Goal: Task Accomplishment & Management: Manage account settings

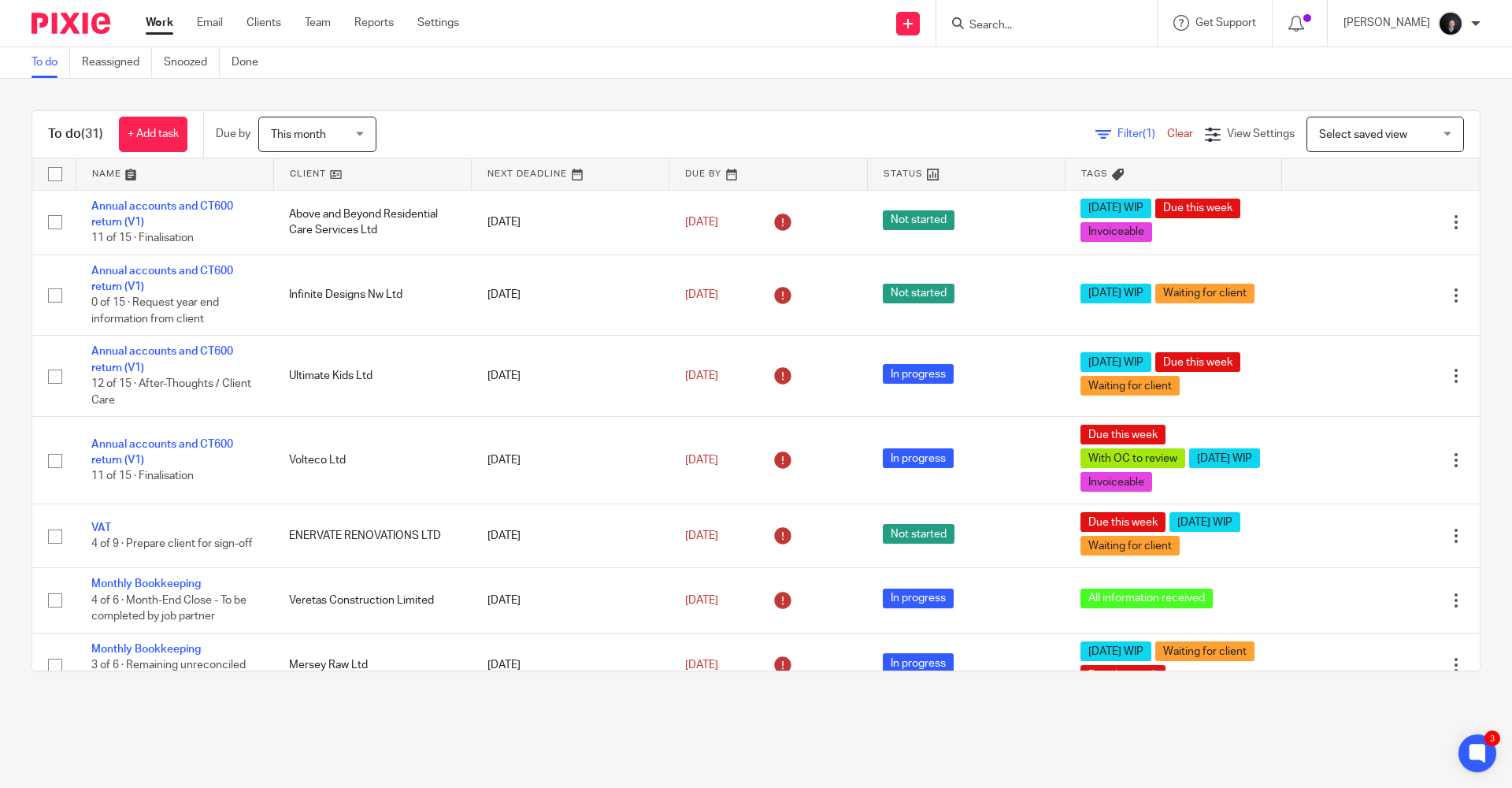
click at [111, 168] on link at bounding box center [175, 174] width 197 height 32
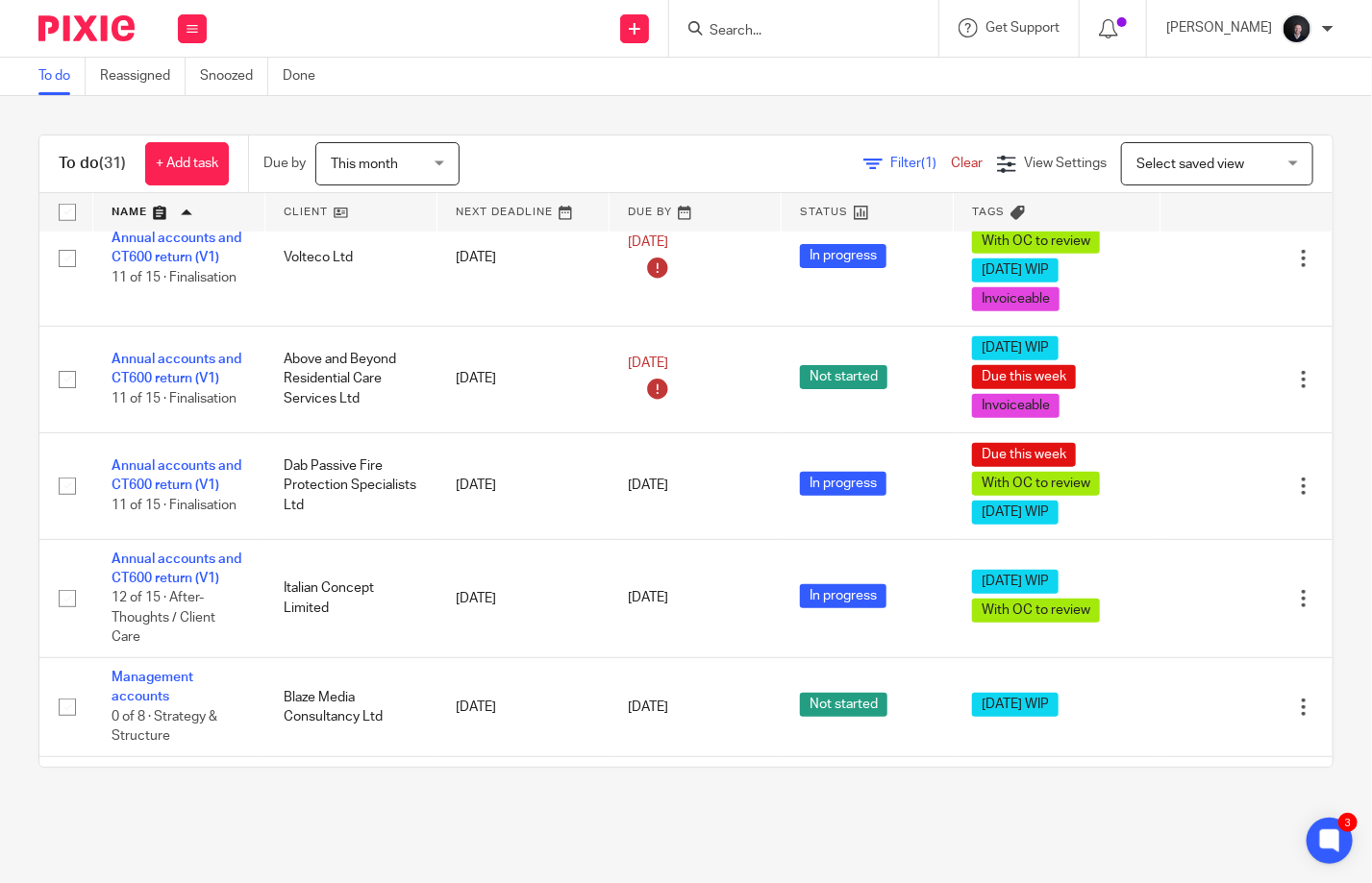
scroll to position [672, 0]
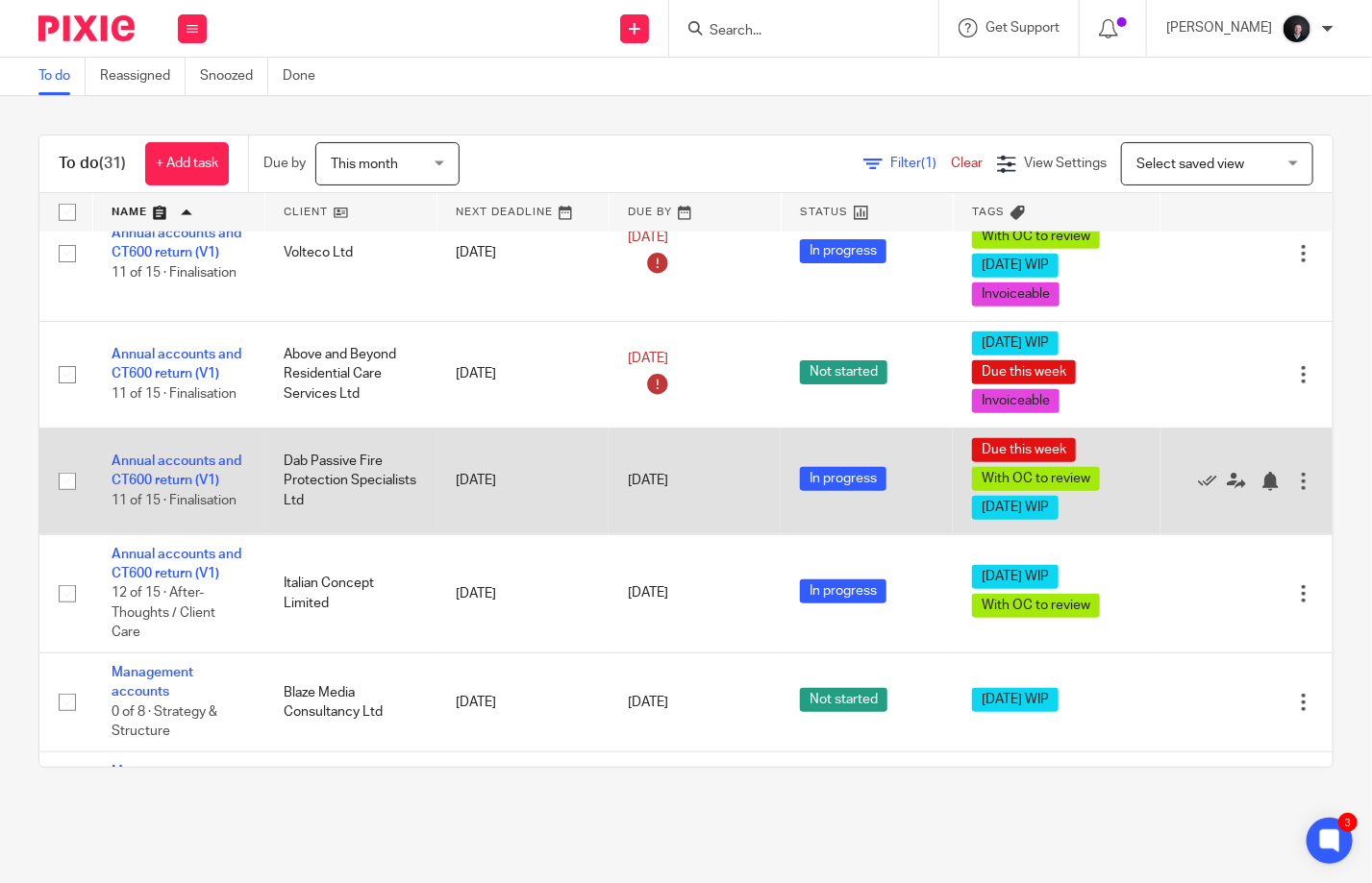
click at [165, 468] on td "Annual accounts and CT600 return (V1) 11 of 15 · Finalisation" at bounding box center [179, 481] width 172 height 106
click at [185, 464] on link "Annual accounts and CT600 return (V1)" at bounding box center [176, 471] width 129 height 33
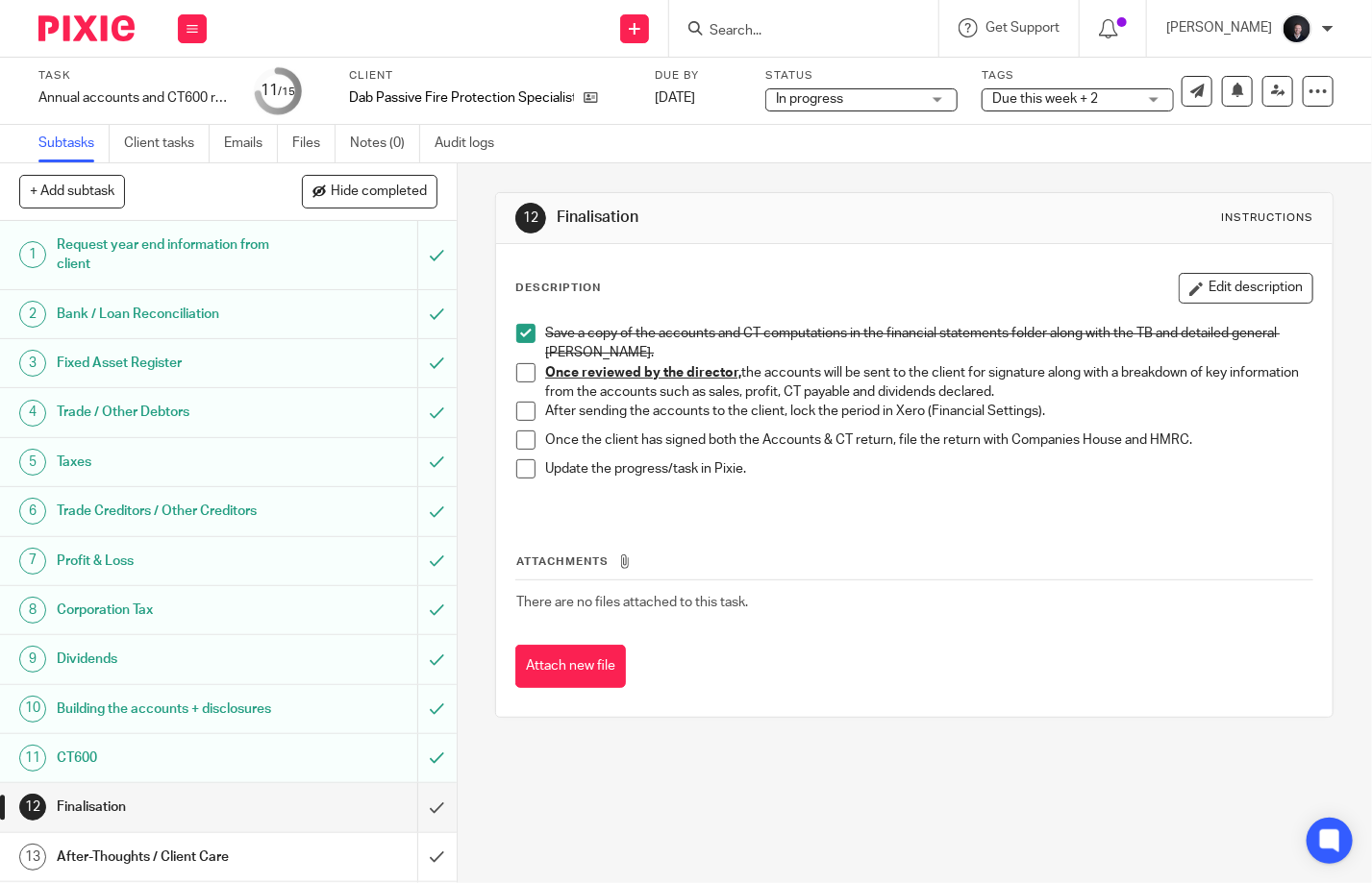
click at [1054, 90] on span "Due this week + 2" at bounding box center [1064, 100] width 144 height 20
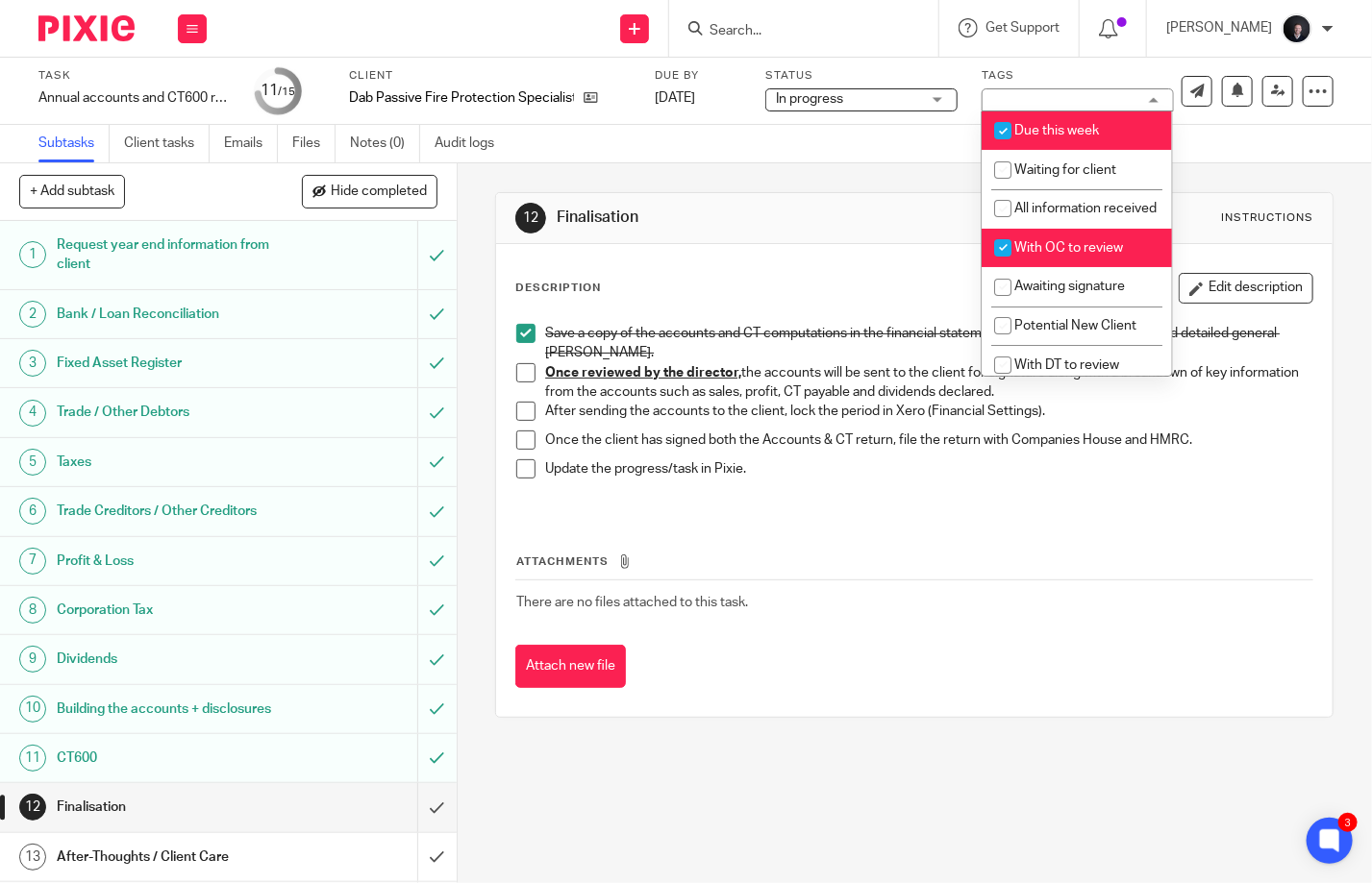
click at [1054, 255] on span "With OC to review" at bounding box center [1069, 248] width 108 height 14
checkbox input "false"
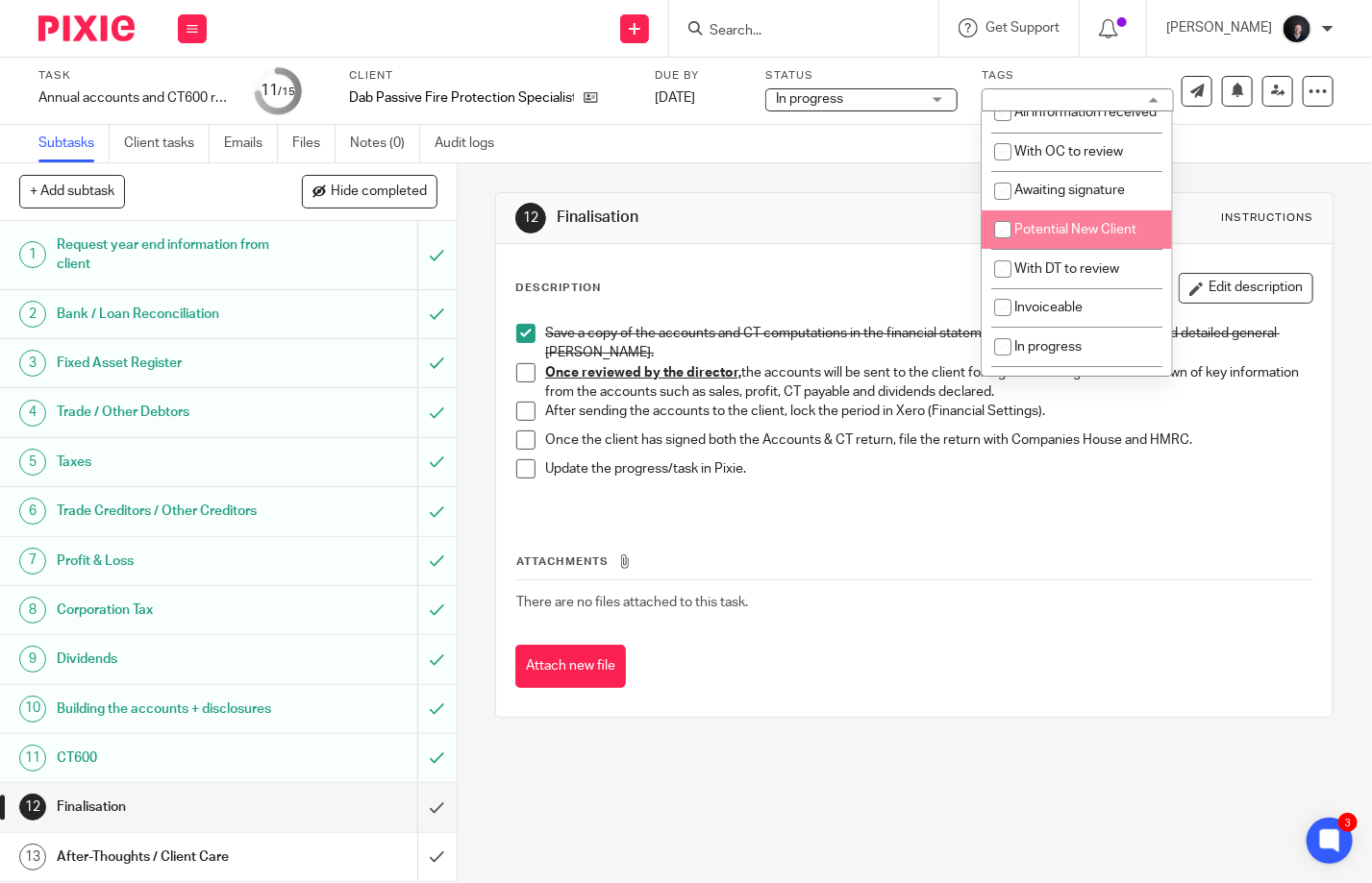
scroll to position [192, 0]
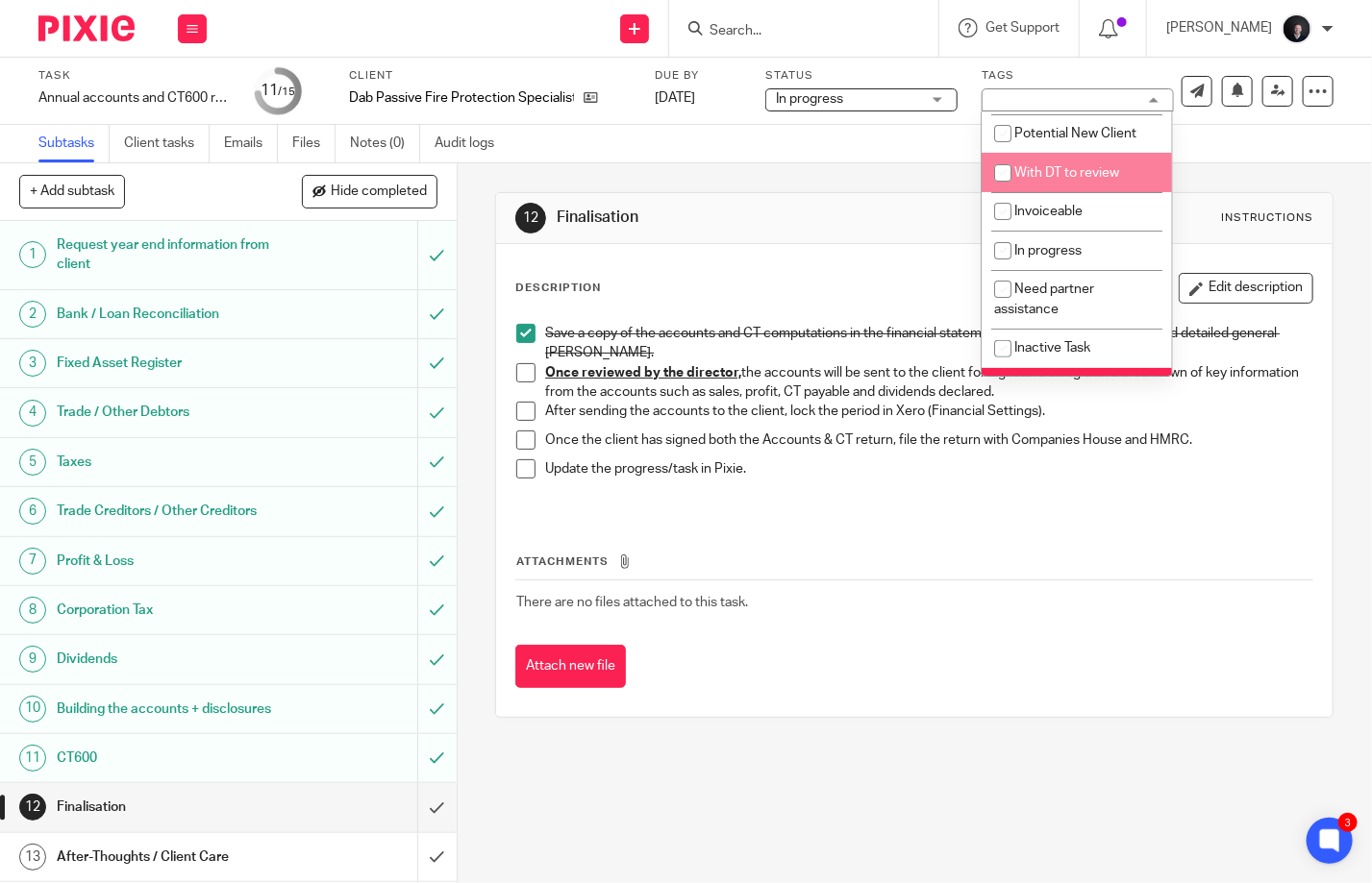
click at [1063, 184] on li "With DT to review" at bounding box center [1076, 172] width 190 height 40
checkbox input "true"
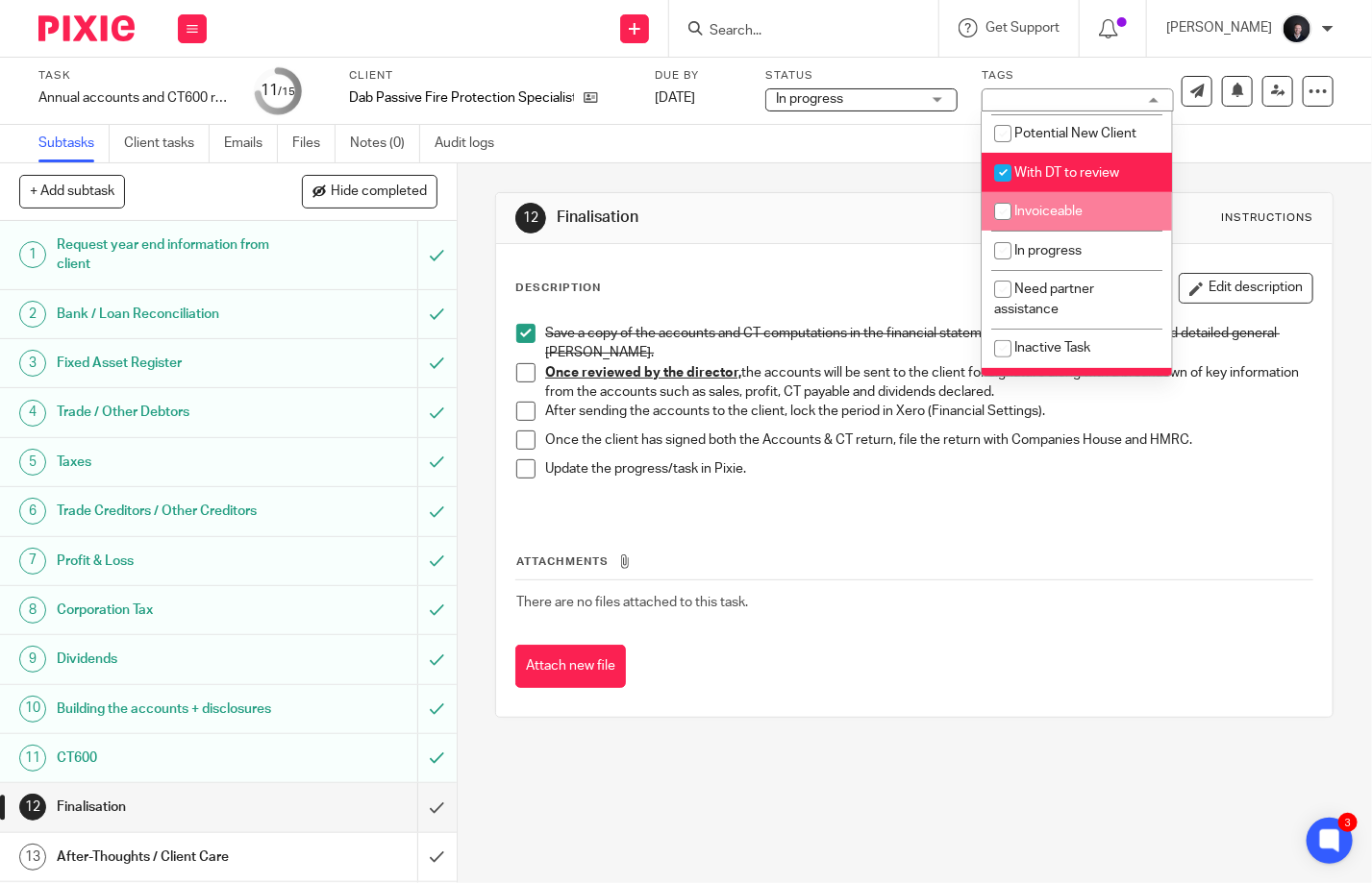
scroll to position [324, 0]
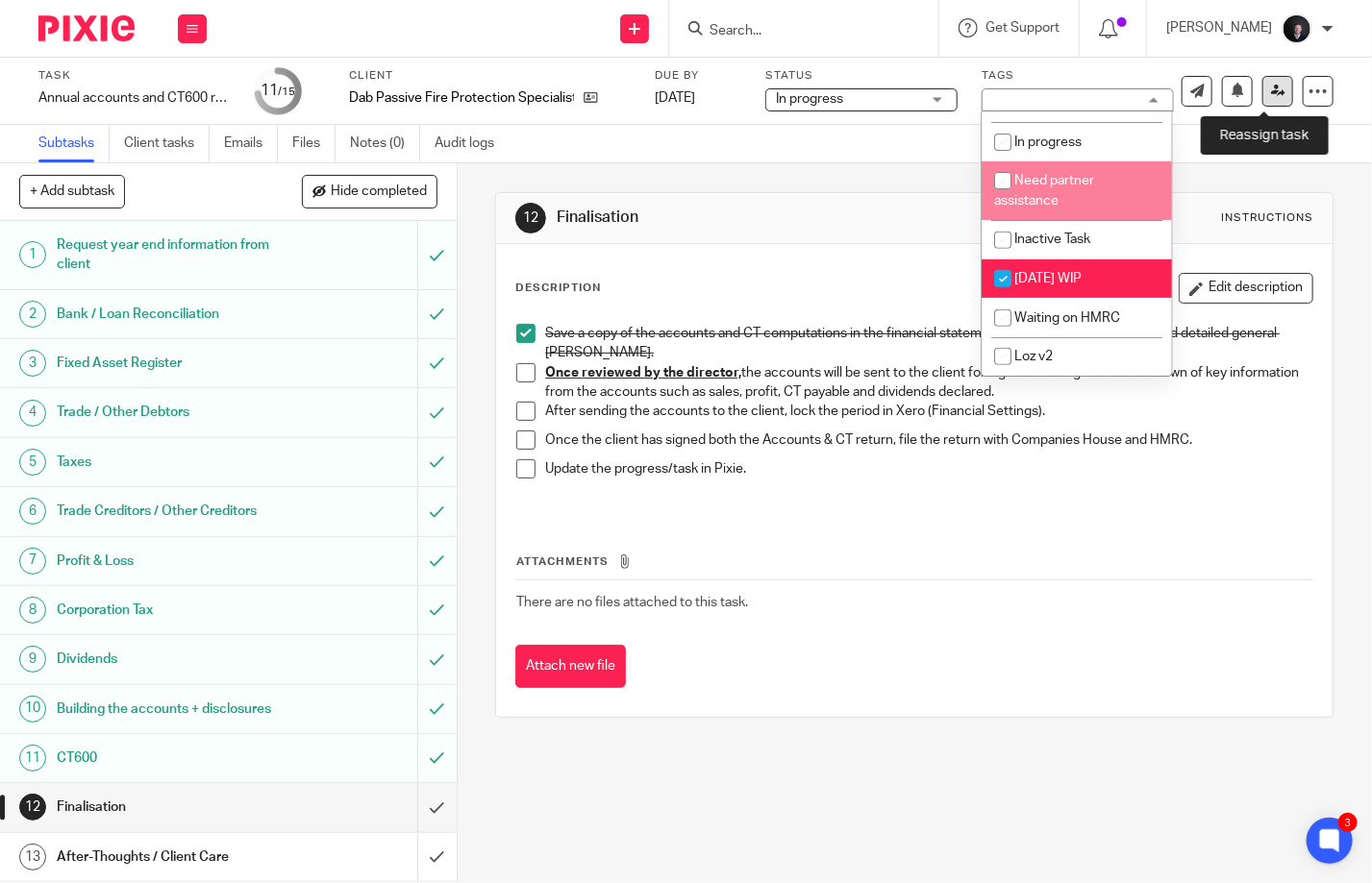
click at [1271, 97] on icon at bounding box center [1277, 91] width 14 height 14
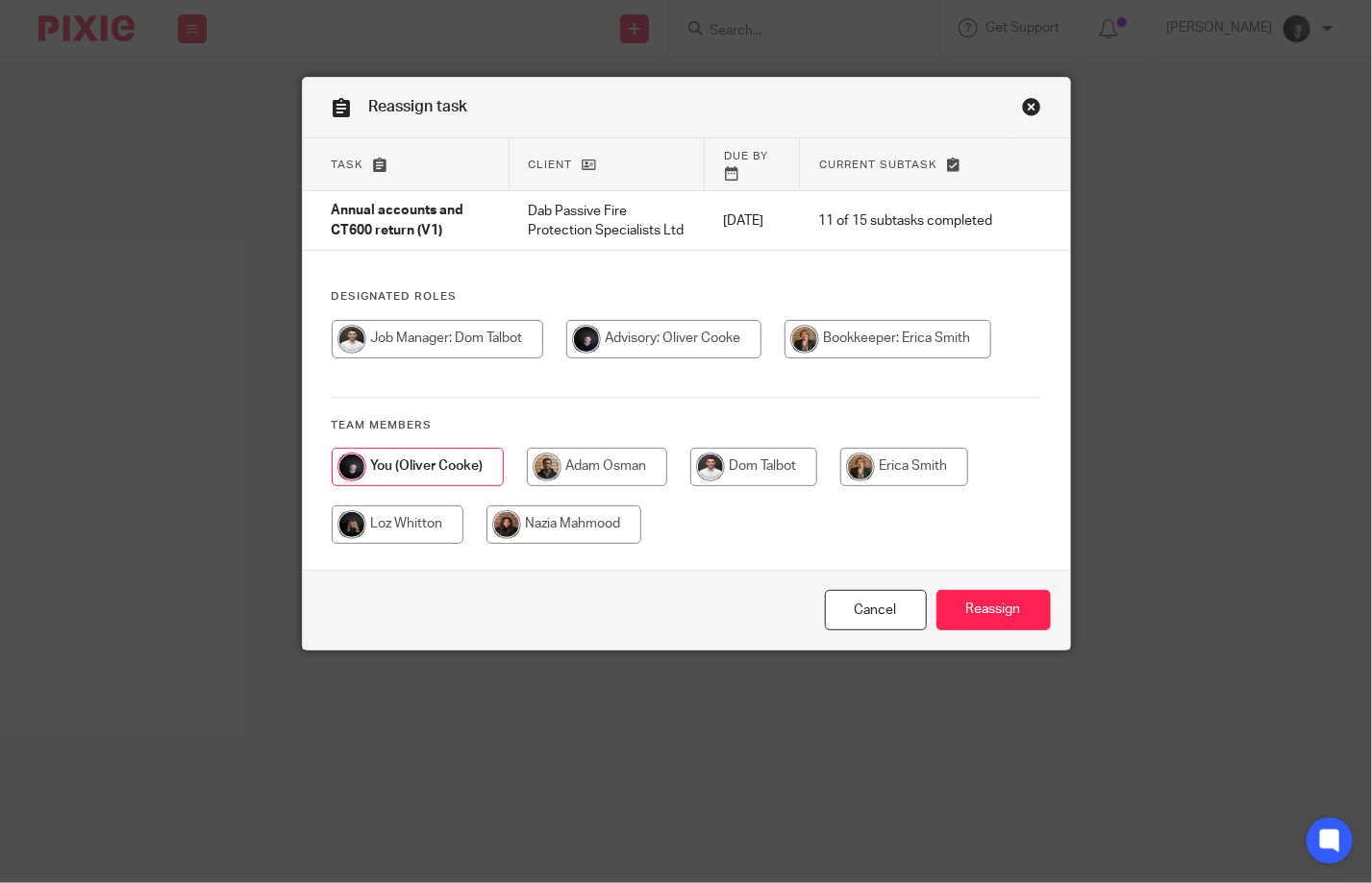
click at [757, 470] on input "radio" at bounding box center [753, 468] width 127 height 39
radio input "true"
click at [1001, 616] on input "Reassign" at bounding box center [993, 611] width 114 height 42
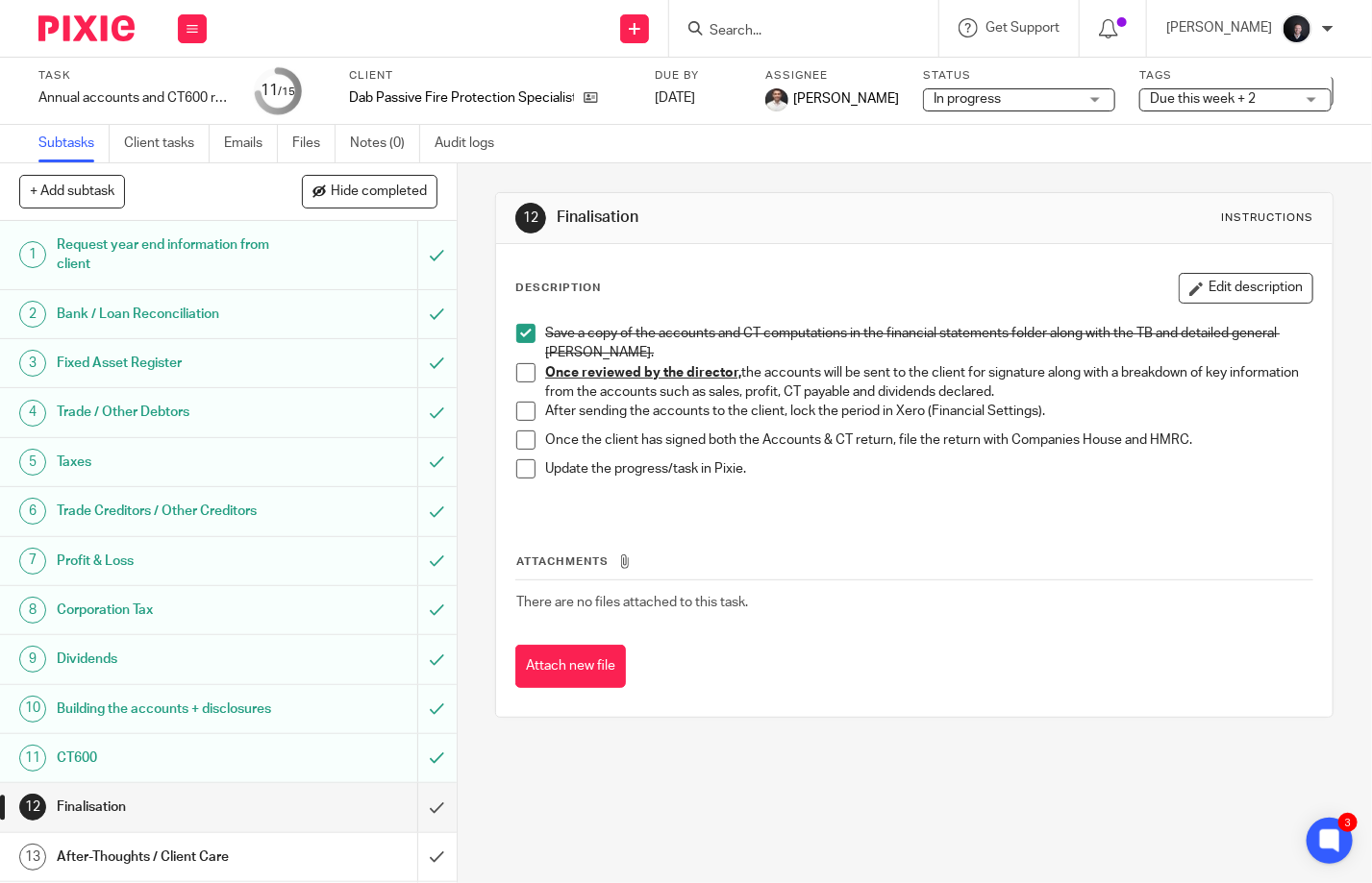
click at [761, 42] on div at bounding box center [803, 28] width 270 height 57
click at [774, 25] on input "Search" at bounding box center [793, 32] width 173 height 17
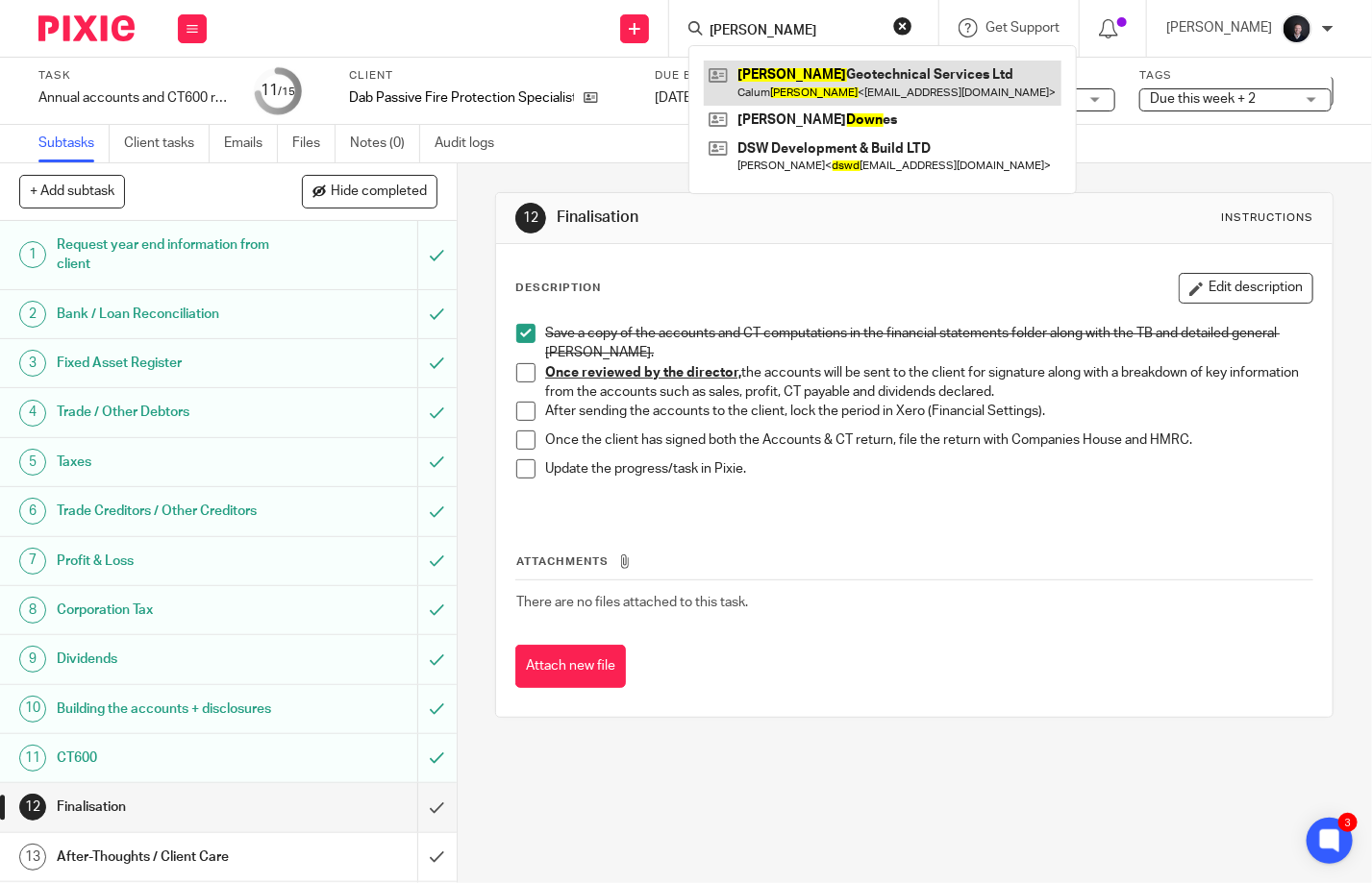
type input "dowd"
click at [837, 67] on link at bounding box center [882, 83] width 357 height 44
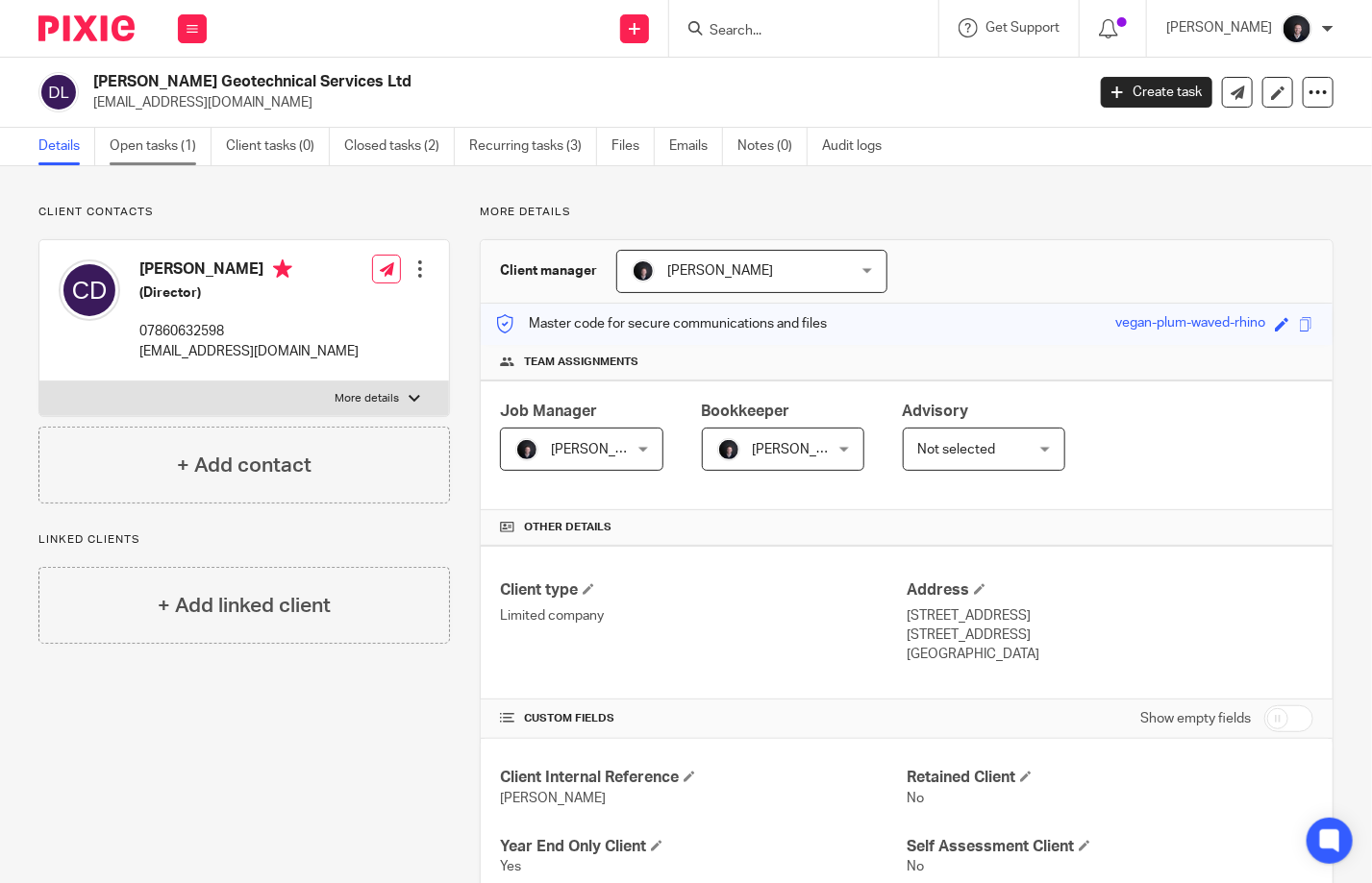
click at [143, 152] on link "Open tasks (1)" at bounding box center [159, 146] width 101 height 38
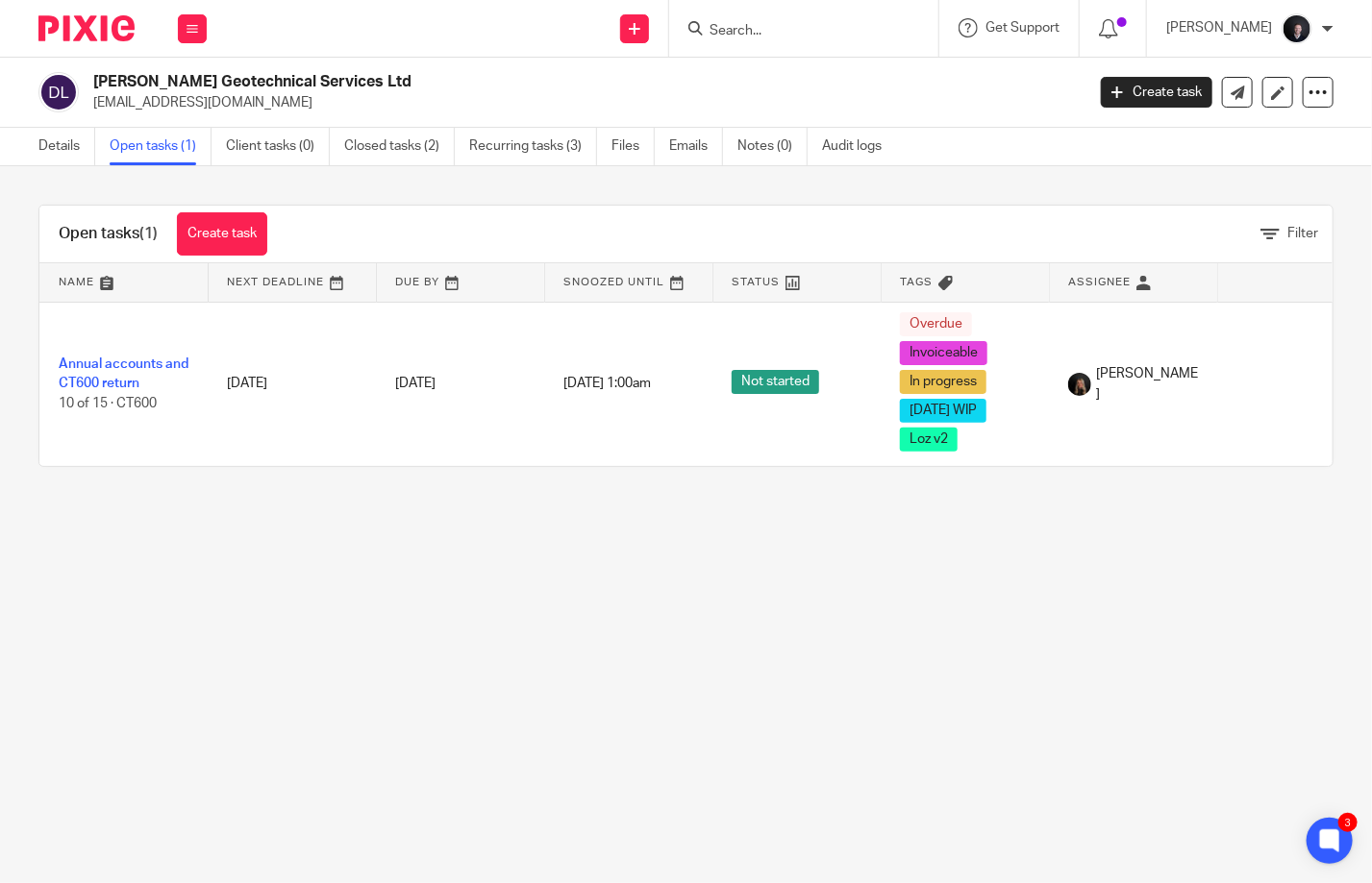
click at [94, 28] on img at bounding box center [86, 28] width 96 height 26
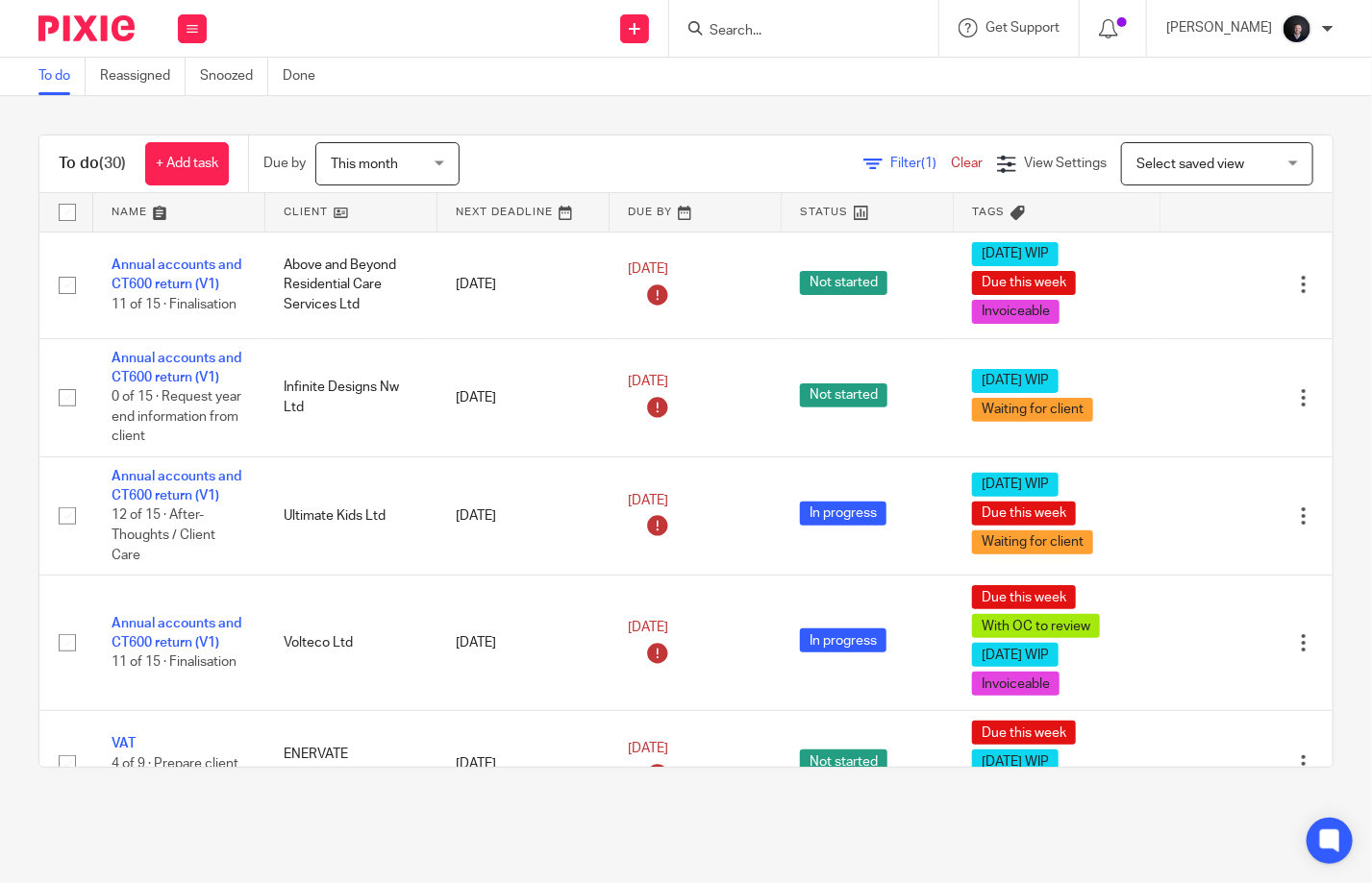
click at [142, 216] on link at bounding box center [179, 213] width 171 height 39
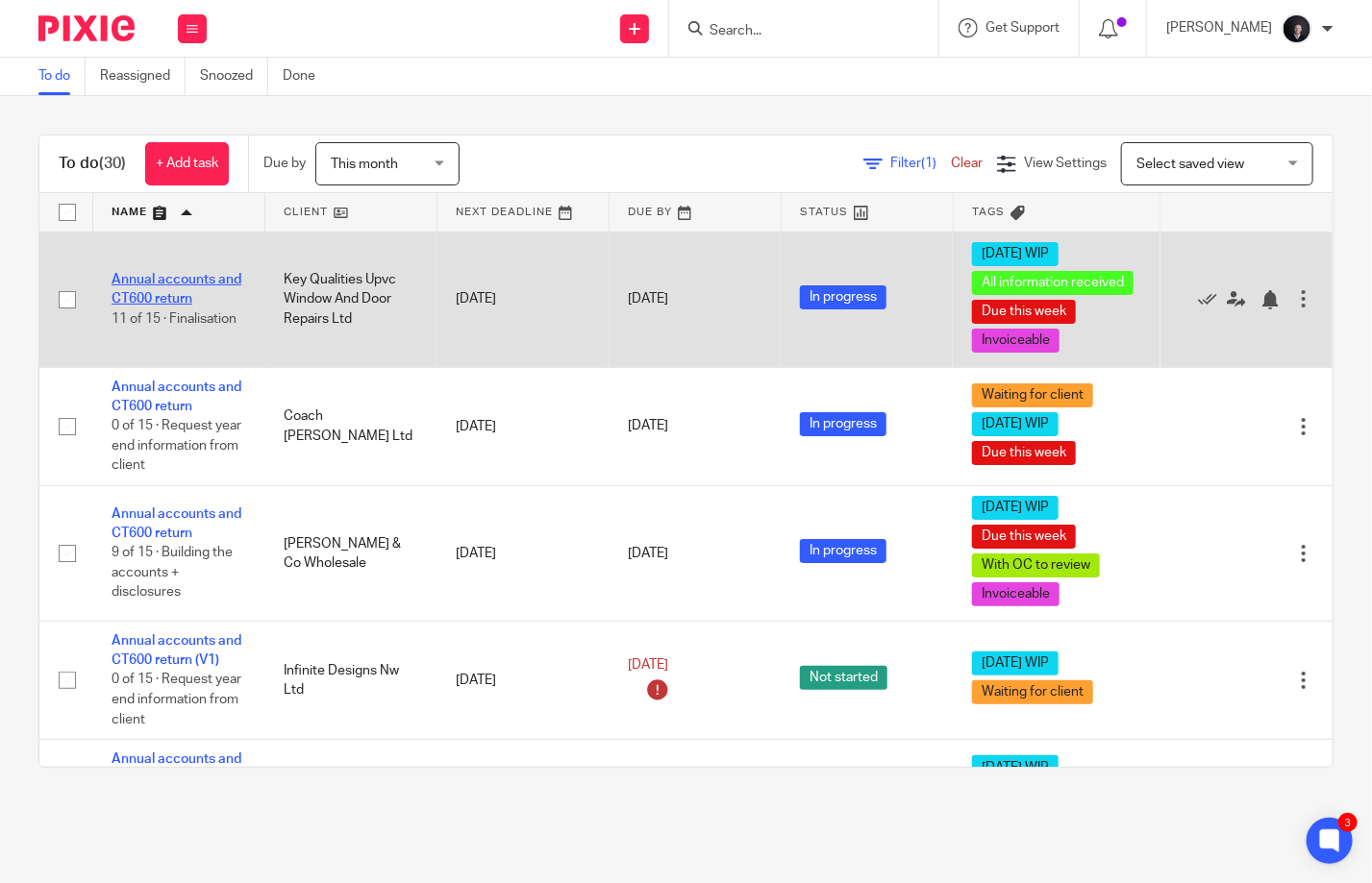
click at [144, 276] on link "Annual accounts and CT600 return" at bounding box center [176, 290] width 129 height 33
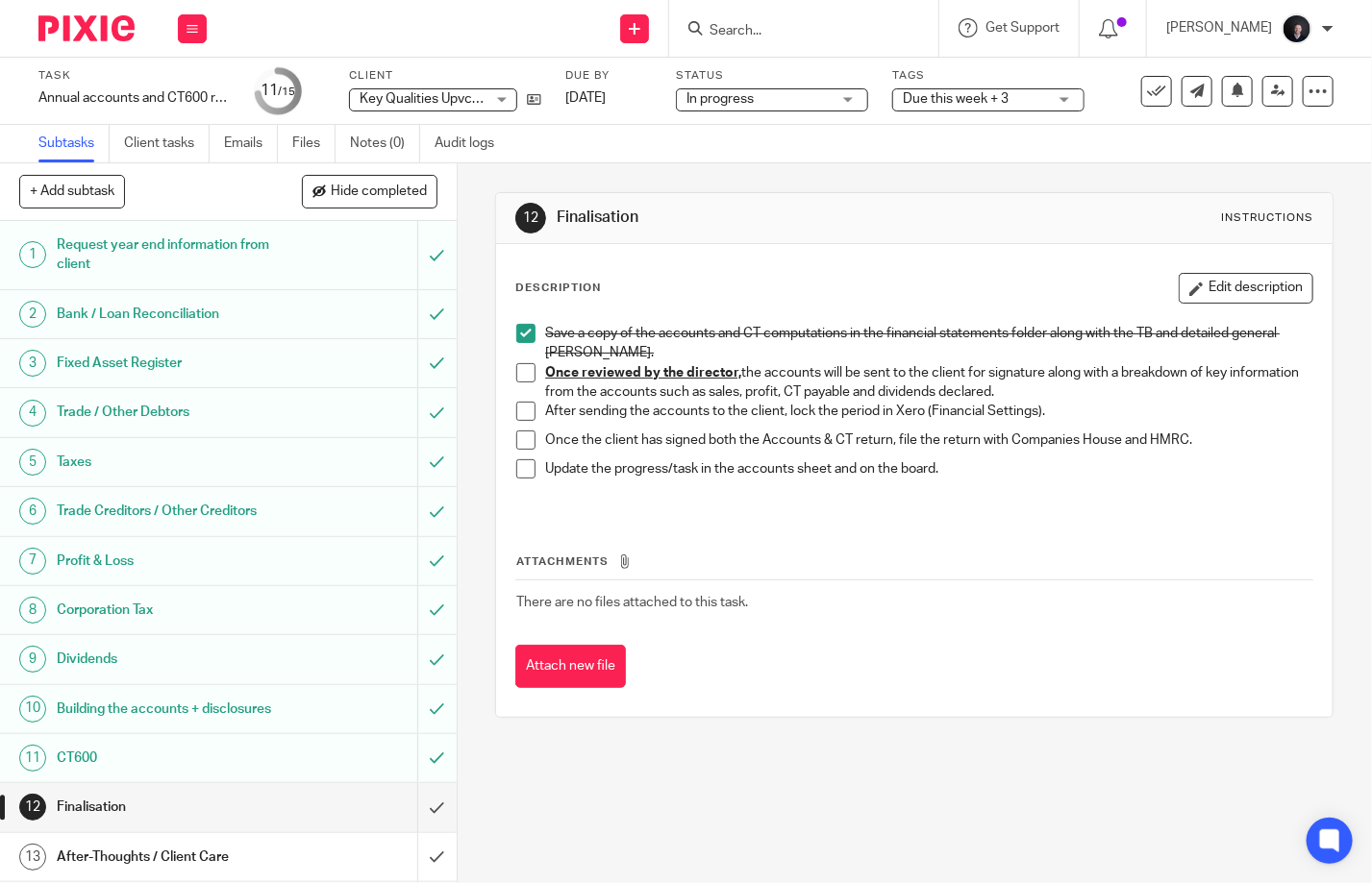
click at [990, 99] on span "Due this week + 3" at bounding box center [955, 100] width 105 height 14
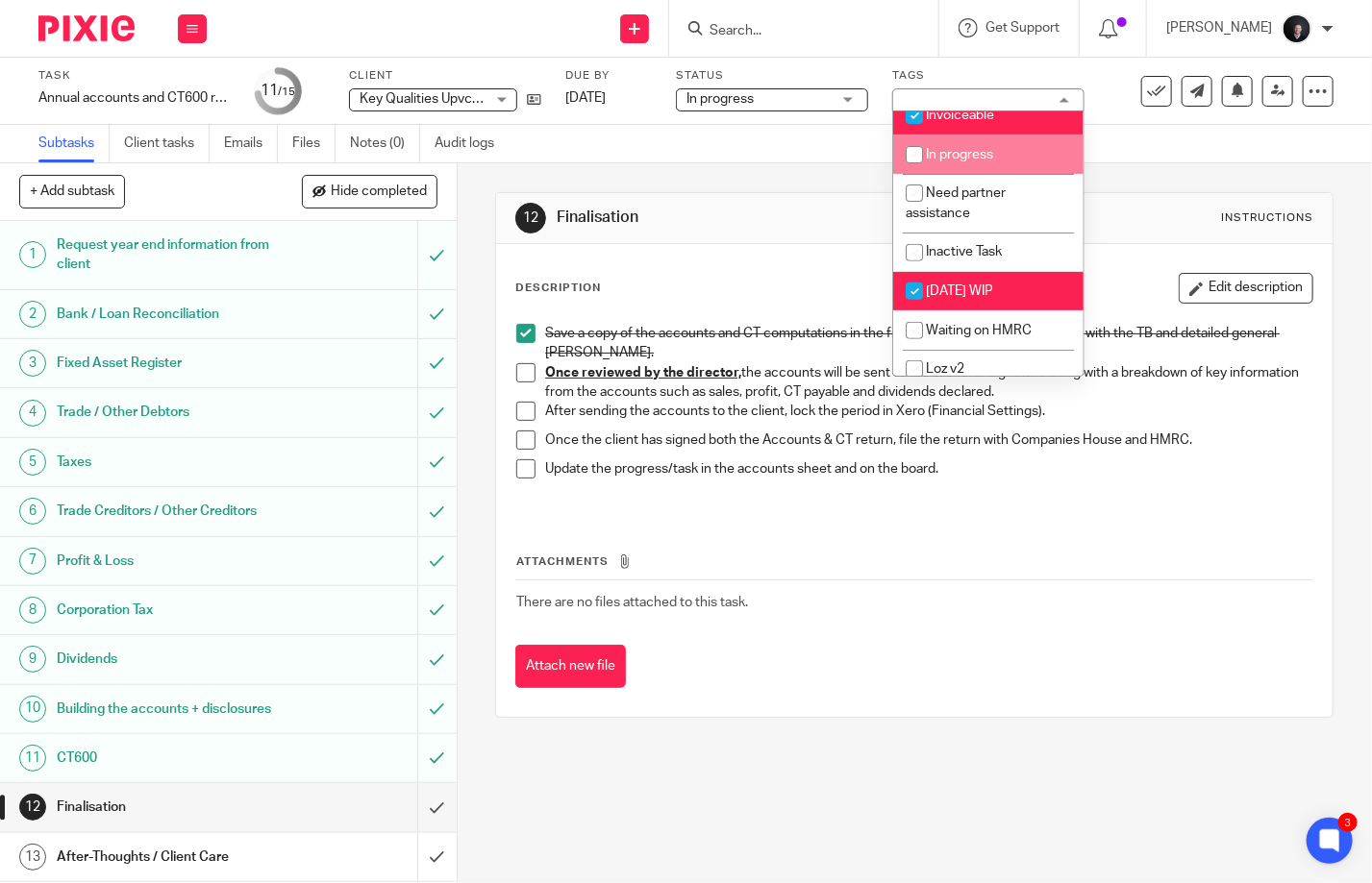
scroll to position [324, 0]
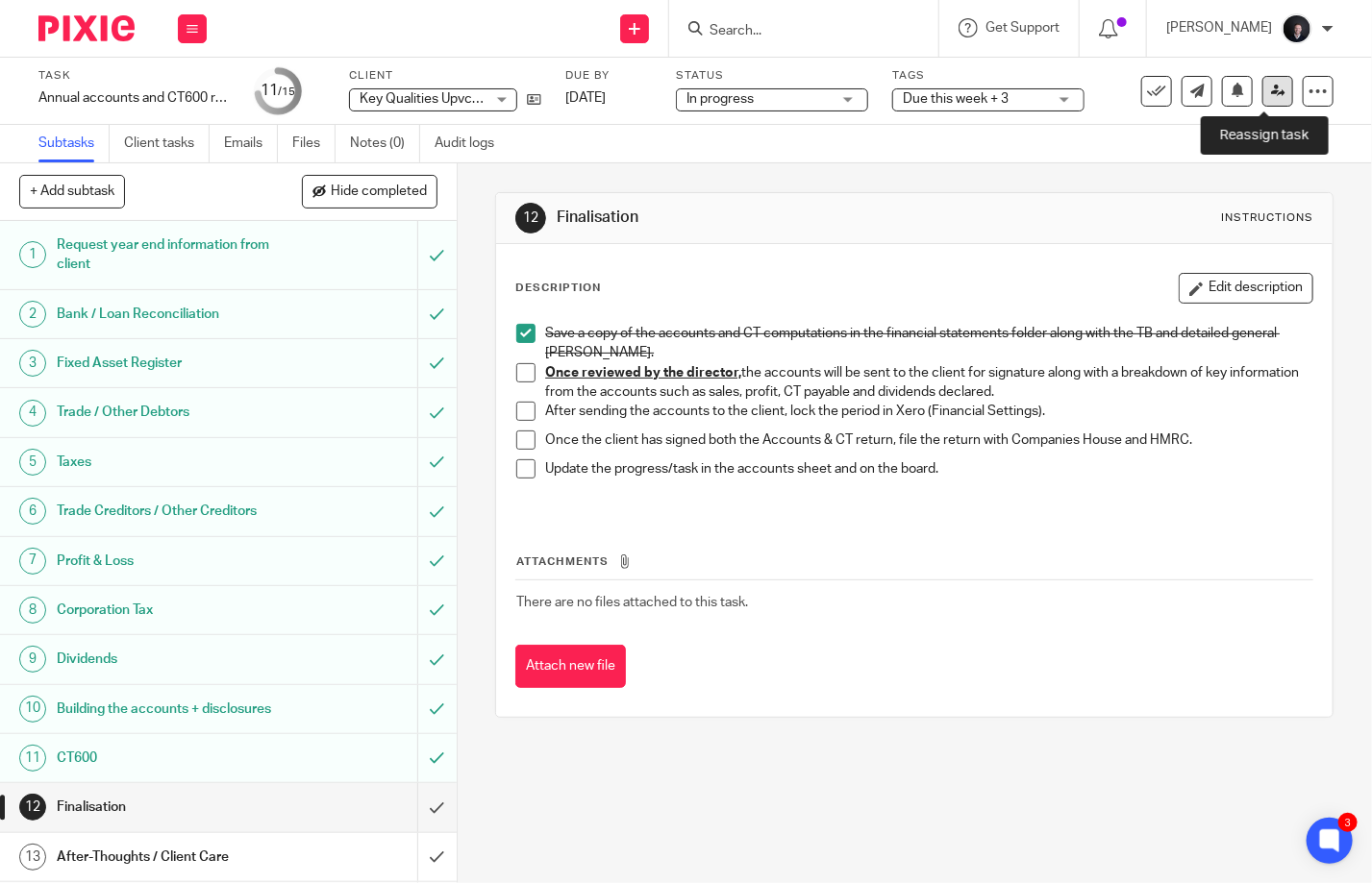
click at [1271, 87] on icon at bounding box center [1277, 91] width 14 height 14
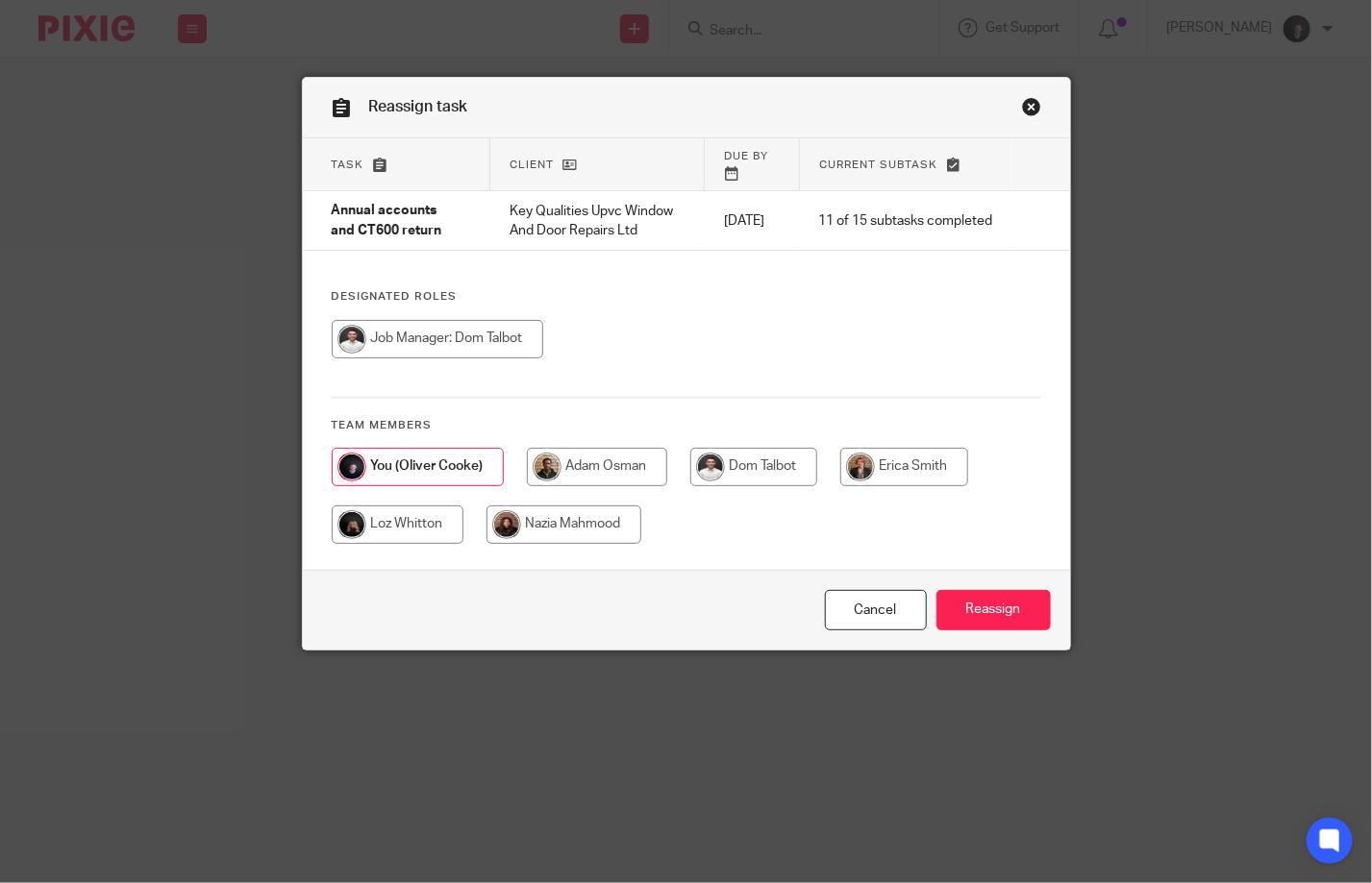
click at [777, 482] on input "radio" at bounding box center [753, 468] width 127 height 39
radio input "true"
click at [990, 616] on input "Reassign" at bounding box center [993, 611] width 114 height 42
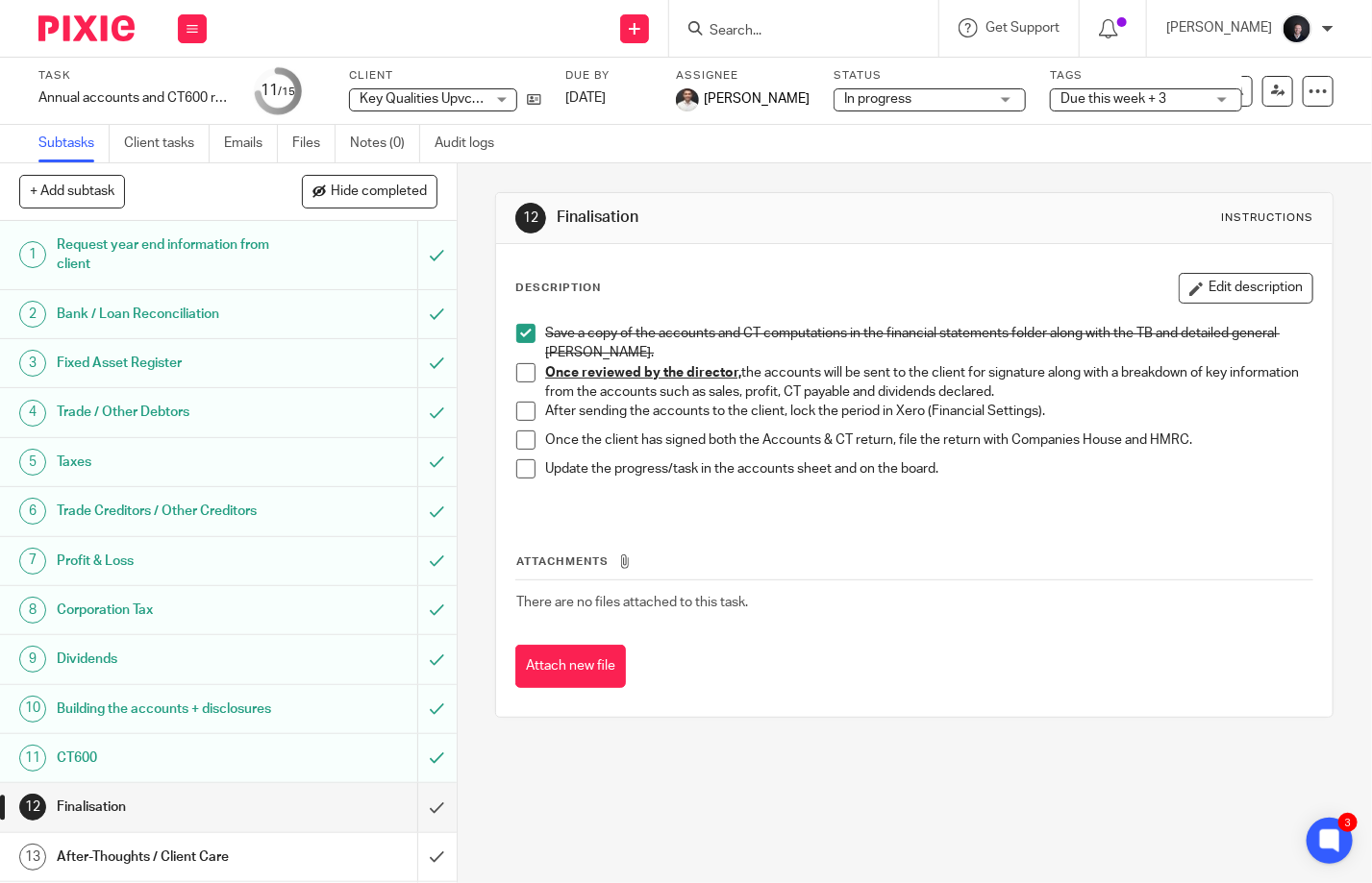
click at [73, 21] on img at bounding box center [86, 28] width 96 height 26
